Goal: Find specific page/section: Find specific page/section

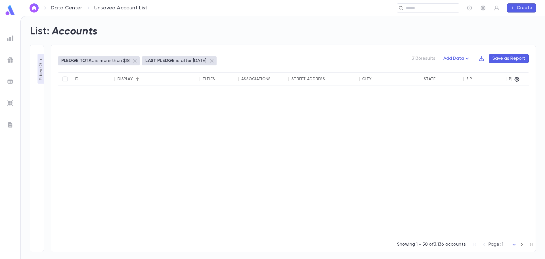
scroll to position [511, 0]
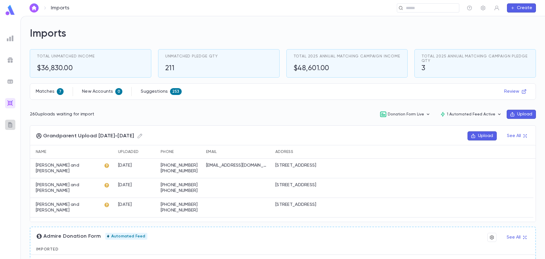
click at [11, 121] on div at bounding box center [10, 124] width 10 height 10
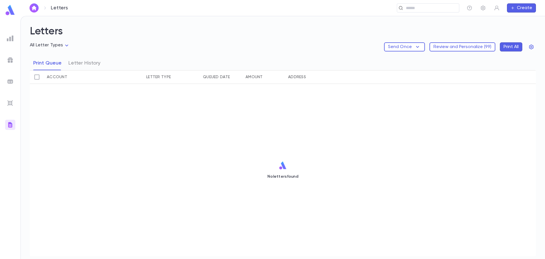
click at [10, 38] on img at bounding box center [10, 38] width 7 height 7
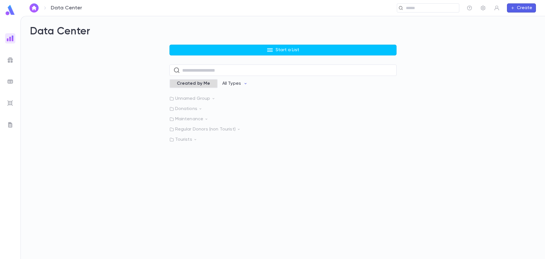
click at [213, 85] on div "Created by Me" at bounding box center [193, 83] width 48 height 9
click at [209, 85] on span "Created by Me" at bounding box center [198, 84] width 40 height 6
click at [243, 84] on icon "button" at bounding box center [245, 83] width 5 height 5
click at [258, 81] on div at bounding box center [272, 129] width 545 height 259
click at [213, 98] on icon at bounding box center [213, 98] width 4 height 4
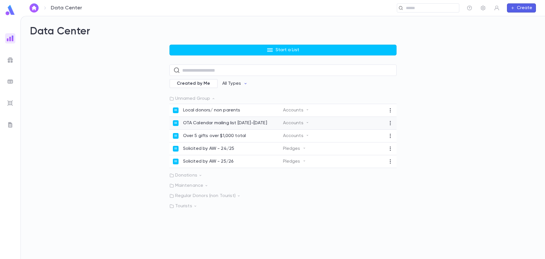
click at [216, 124] on p "OTA Calendar mailing list [DATE]-[DATE]" at bounding box center [225, 123] width 84 height 6
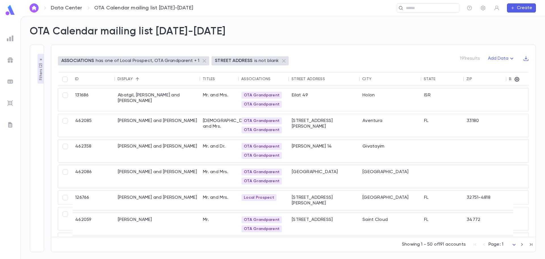
click at [40, 71] on p "Filters ( 2 )" at bounding box center [41, 71] width 6 height 18
